Goal: Navigation & Orientation: Go to known website

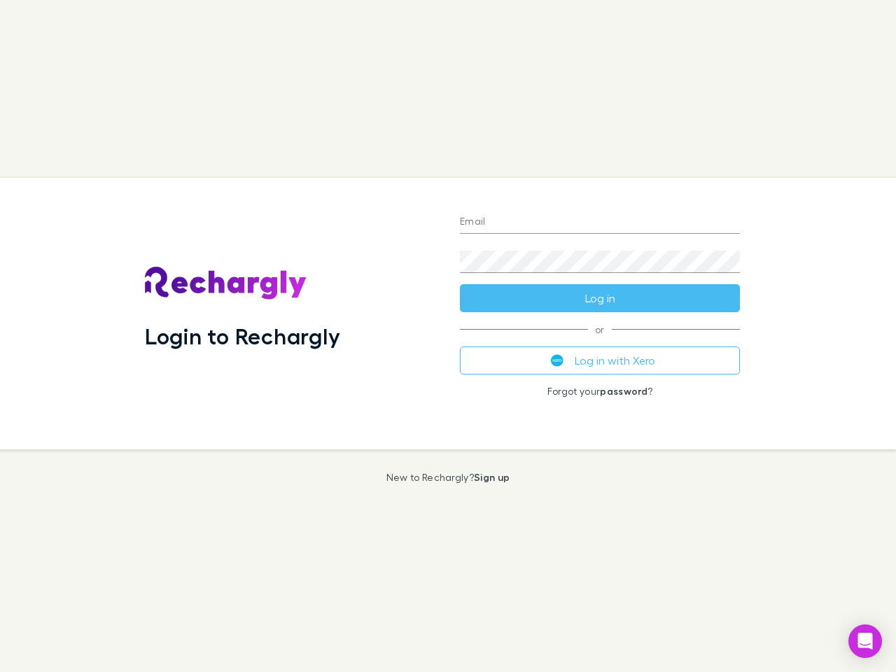
click at [448, 336] on div "Login to Rechargly" at bounding box center [291, 314] width 315 height 272
click at [600, 223] on input "Email" at bounding box center [600, 222] width 280 height 22
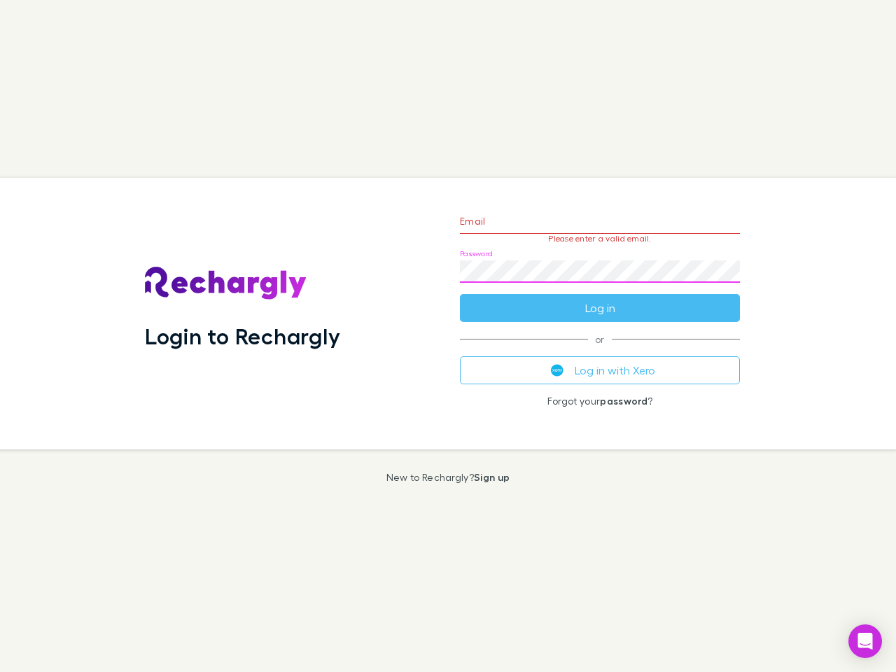
click at [600, 298] on form "Email Please enter a valid email. Password Log in" at bounding box center [600, 261] width 280 height 122
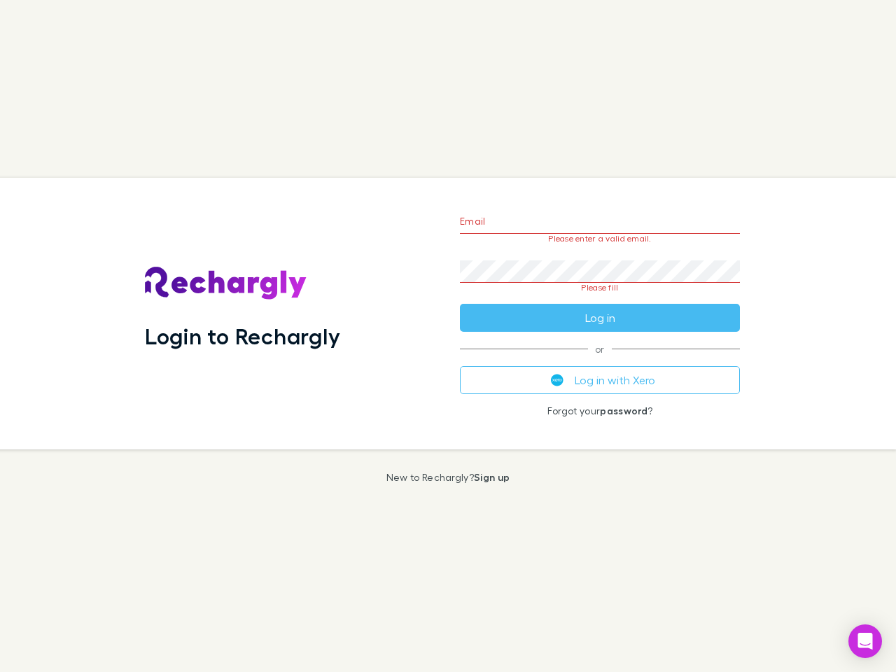
click at [600, 361] on div "Email Please enter a valid email. Password Please fill Log in or Log in with Xe…" at bounding box center [600, 314] width 302 height 272
click at [865, 641] on icon "Open Intercom Messenger" at bounding box center [865, 641] width 15 height 17
